Goal: Task Accomplishment & Management: Use online tool/utility

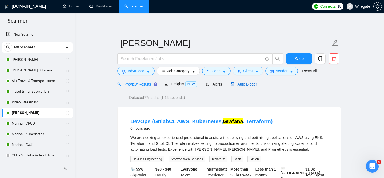
click at [247, 85] on span "Auto Bidder" at bounding box center [243, 84] width 26 height 4
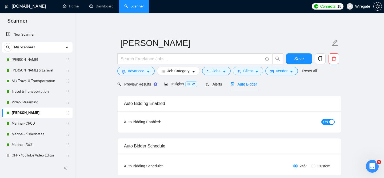
checkbox input "true"
click at [136, 85] on span "Preview Results" at bounding box center [136, 84] width 38 height 4
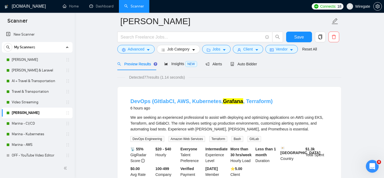
scroll to position [24, 0]
click at [143, 104] on link "DevOps (GItlabCI, AWS, Kubernetes, Grafana , Terraform)" at bounding box center [201, 102] width 142 height 6
click at [175, 100] on link "DevOps (GItlabCI, AWS, Kubernetes, Grafana , Terraform)" at bounding box center [201, 102] width 142 height 6
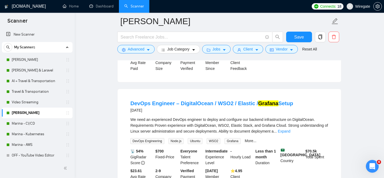
scroll to position [136, 0]
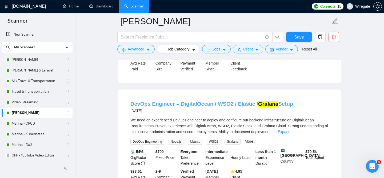
click at [164, 104] on link "DevOps Engineer – DigitalOcean / WSO2 / Elastic / Grafana Setup" at bounding box center [211, 104] width 162 height 6
